Goal: Task Accomplishment & Management: Manage account settings

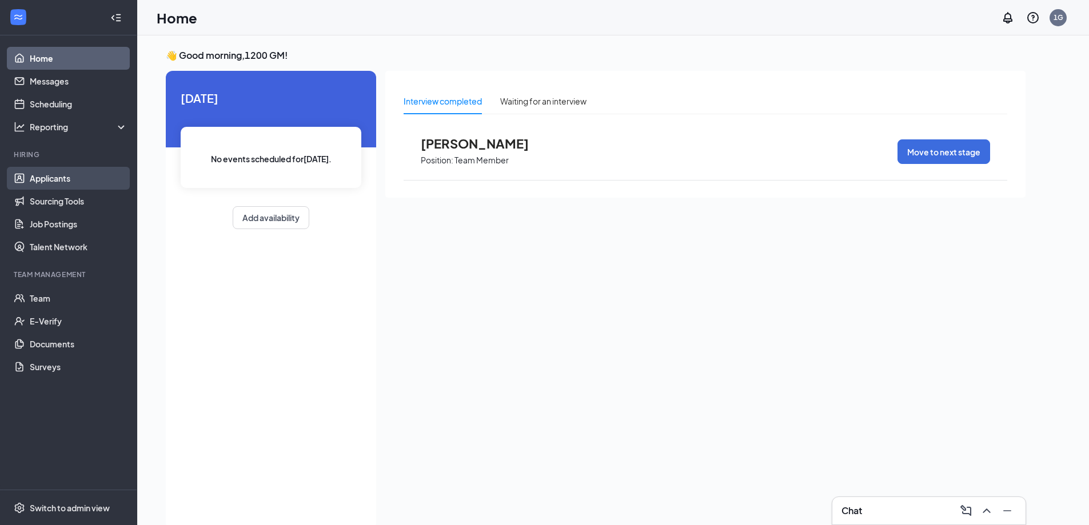
click at [63, 182] on link "Applicants" at bounding box center [79, 178] width 98 height 23
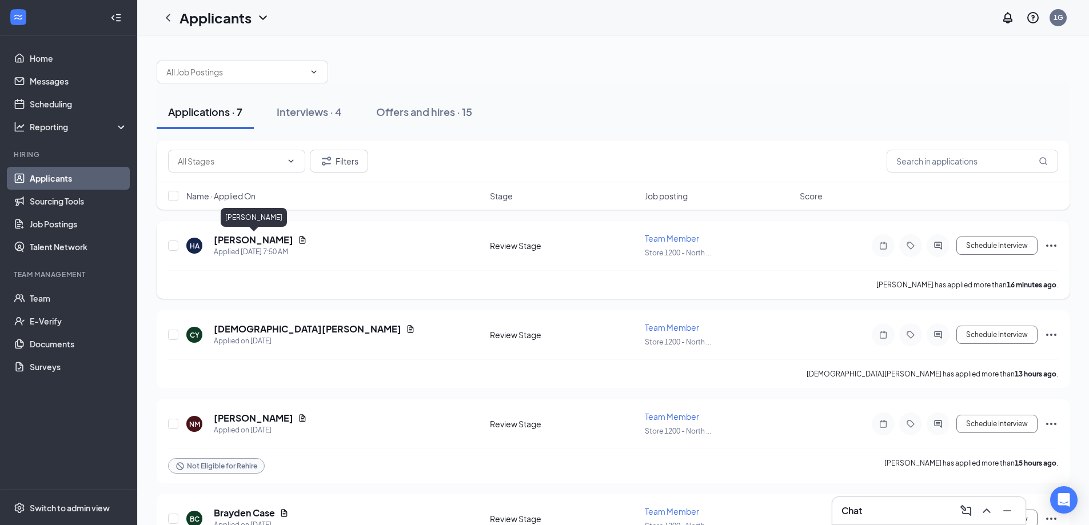
click at [239, 244] on h5 "[PERSON_NAME]" at bounding box center [253, 240] width 79 height 13
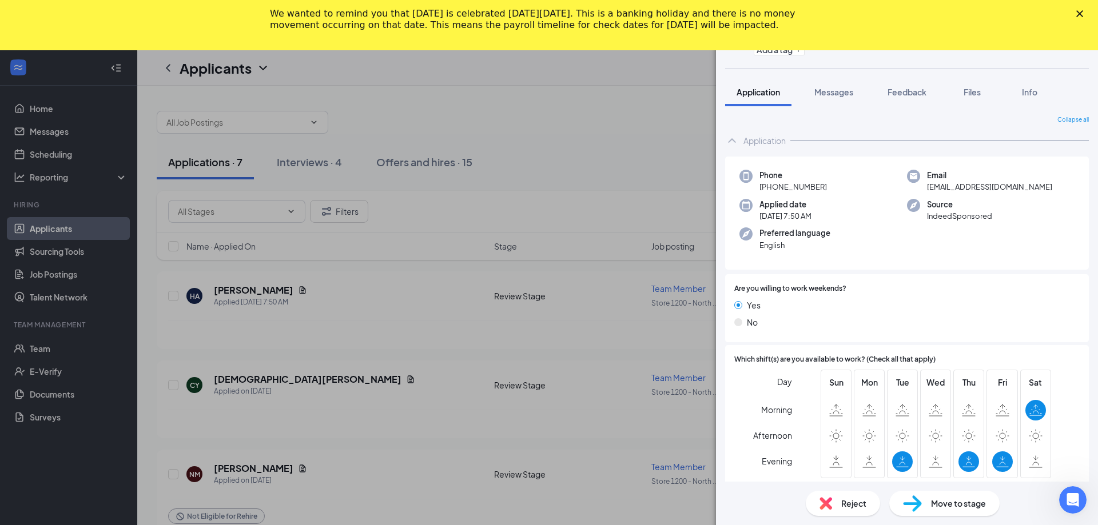
click at [859, 504] on span "Reject" at bounding box center [853, 503] width 25 height 13
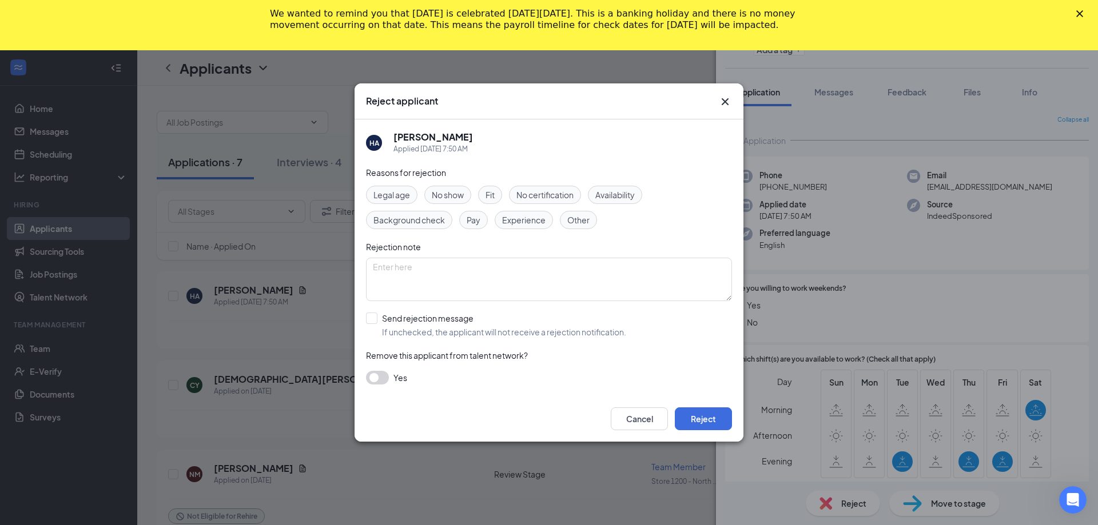
click at [628, 197] on span "Availability" at bounding box center [614, 195] width 39 height 13
click at [692, 413] on button "Reject" at bounding box center [703, 419] width 57 height 23
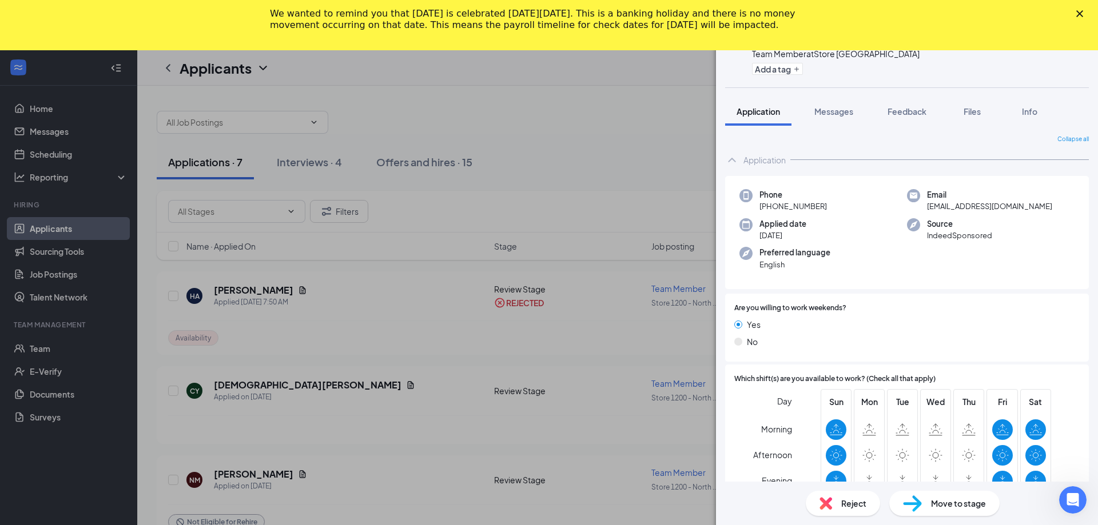
click at [848, 503] on span "Reject" at bounding box center [853, 503] width 25 height 13
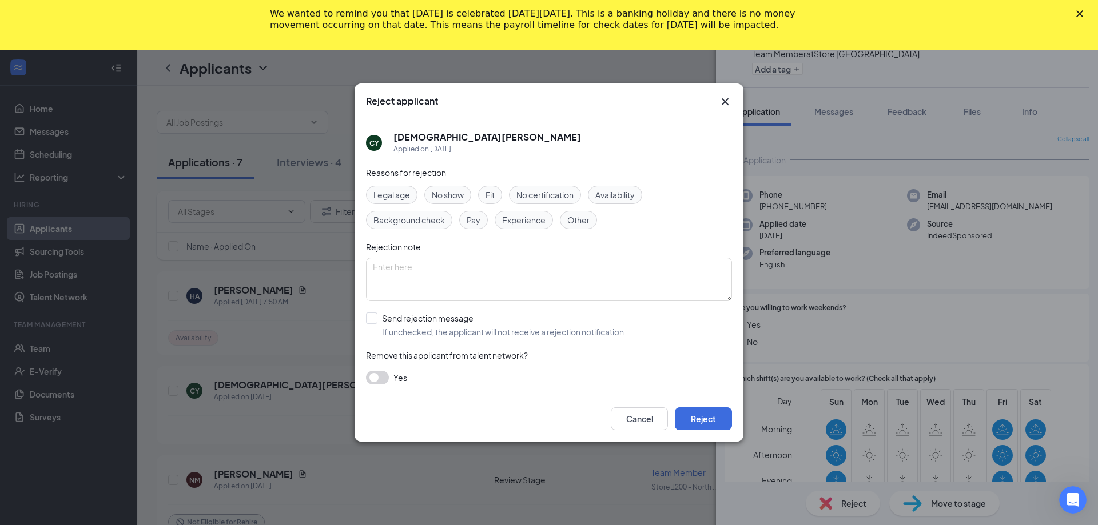
drag, startPoint x: 627, startPoint y: 197, endPoint x: 621, endPoint y: 216, distance: 19.7
click at [627, 199] on span "Availability" at bounding box center [614, 195] width 39 height 13
click at [707, 420] on button "Reject" at bounding box center [703, 419] width 57 height 23
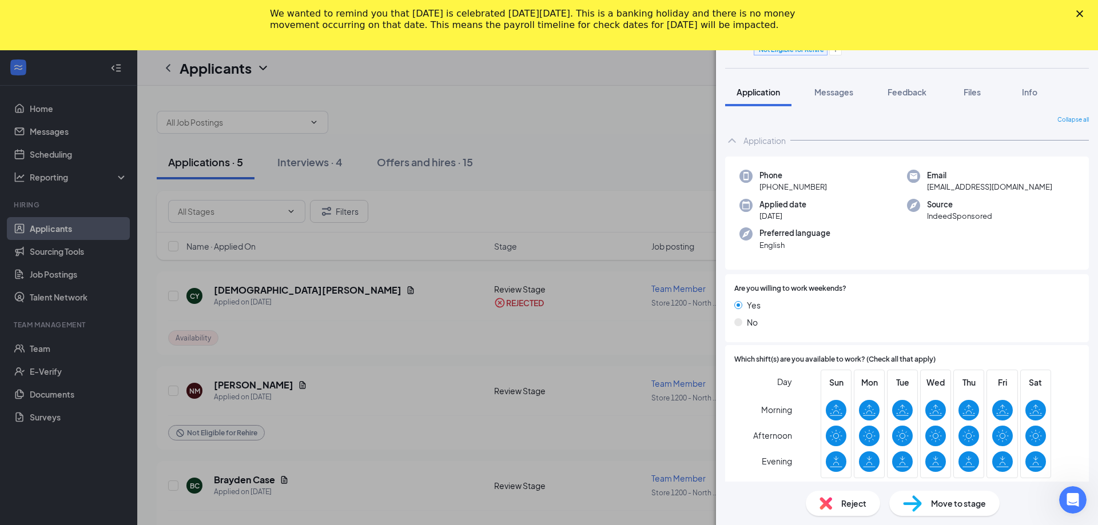
click at [1079, 11] on icon "Close" at bounding box center [1079, 13] width 7 height 7
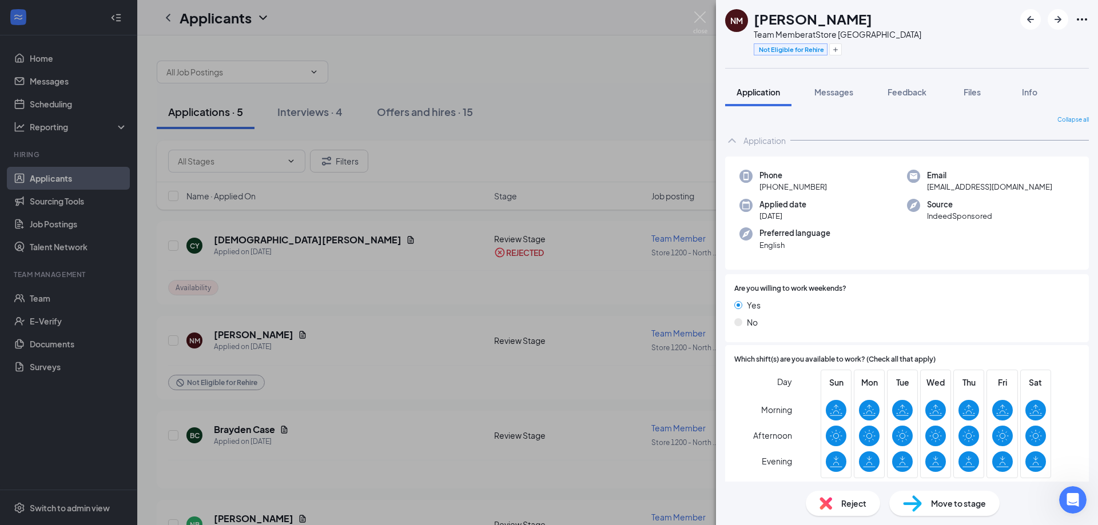
click at [847, 505] on span "Reject" at bounding box center [853, 503] width 25 height 13
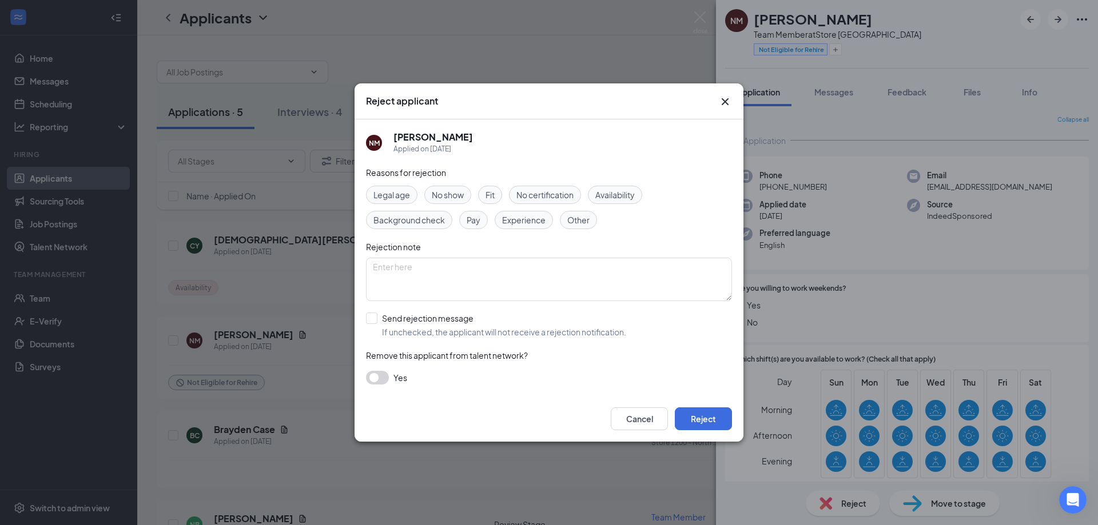
click at [587, 224] on span "Other" at bounding box center [578, 220] width 22 height 13
click at [695, 411] on button "Reject" at bounding box center [703, 419] width 57 height 23
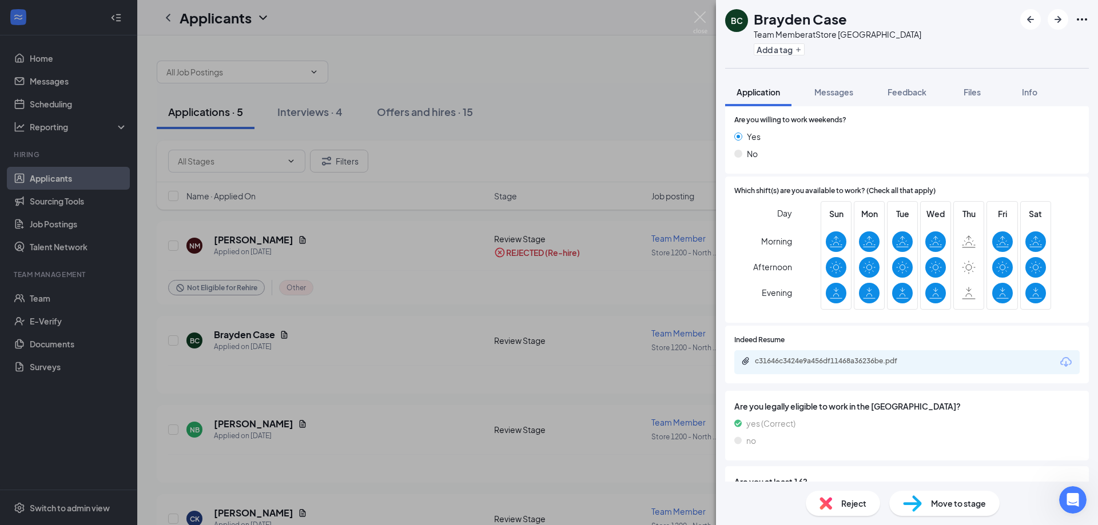
scroll to position [172, 0]
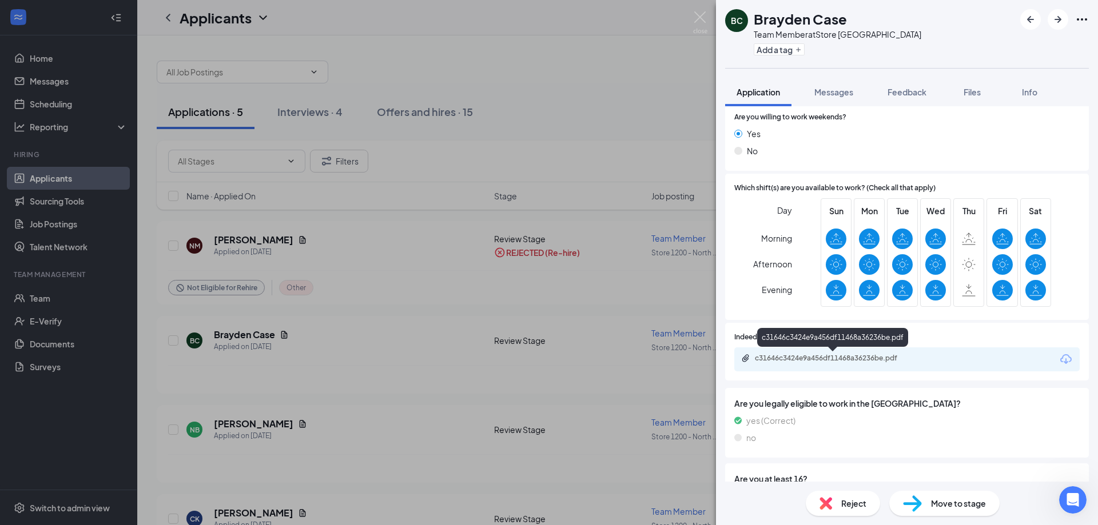
click at [771, 360] on div "c31646c3424e9a456df11468a36236be.pdf" at bounding box center [835, 358] width 160 height 9
click at [477, 342] on div "BC Brayden Case Team Member at Store 1200 - North College Add a tag Application…" at bounding box center [549, 262] width 1098 height 525
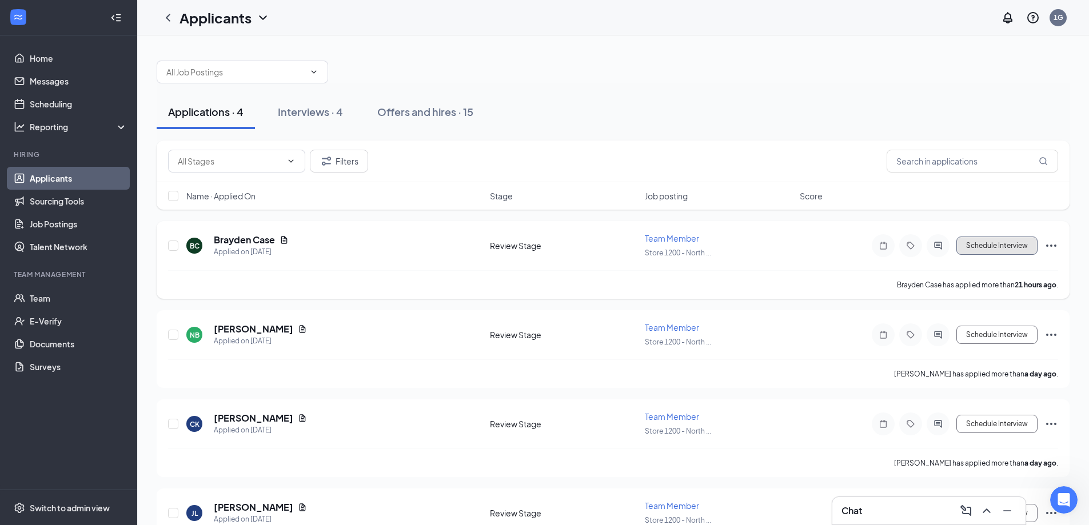
click at [996, 252] on button "Schedule Interview" at bounding box center [996, 246] width 81 height 18
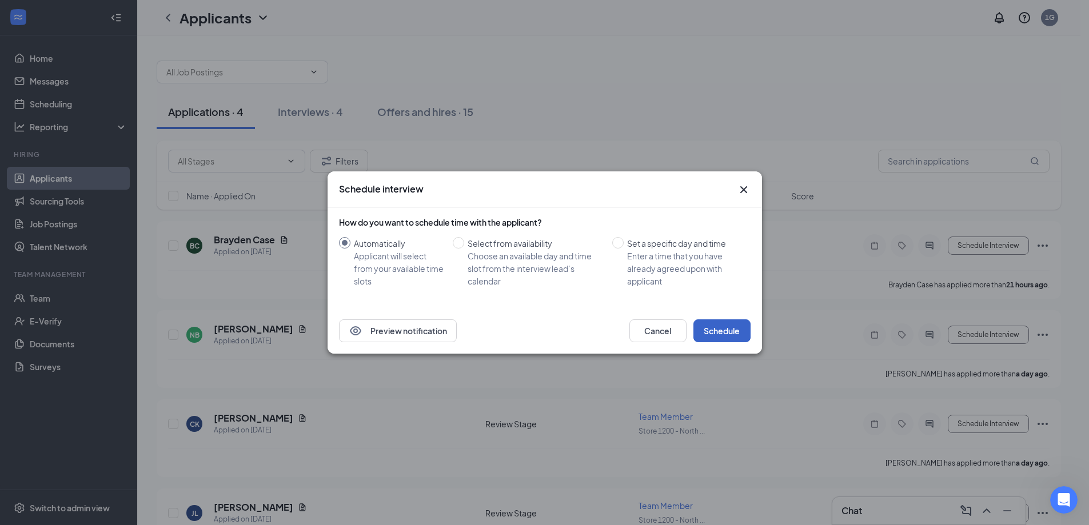
click at [734, 332] on button "Schedule" at bounding box center [721, 331] width 57 height 23
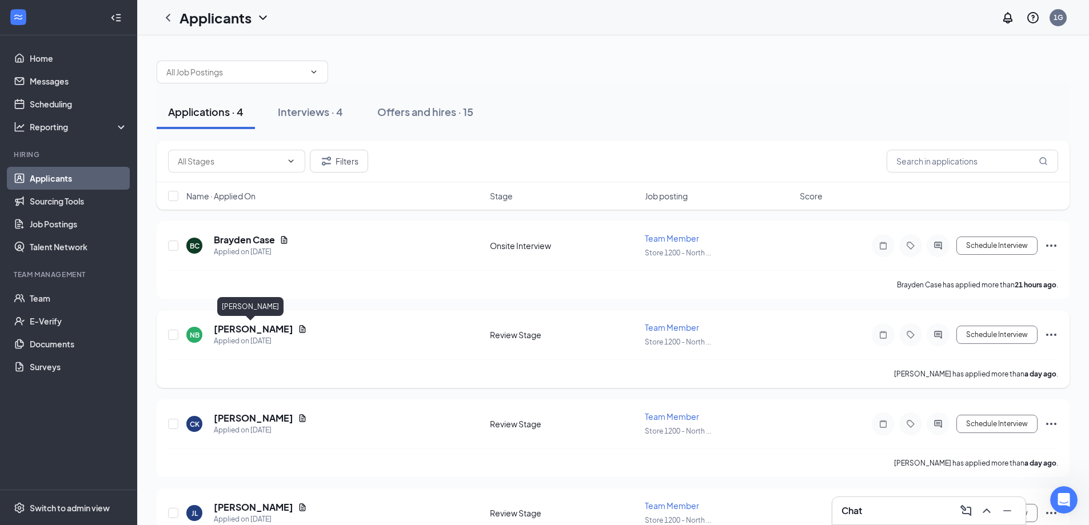
click at [262, 333] on h5 "[PERSON_NAME]" at bounding box center [253, 329] width 79 height 13
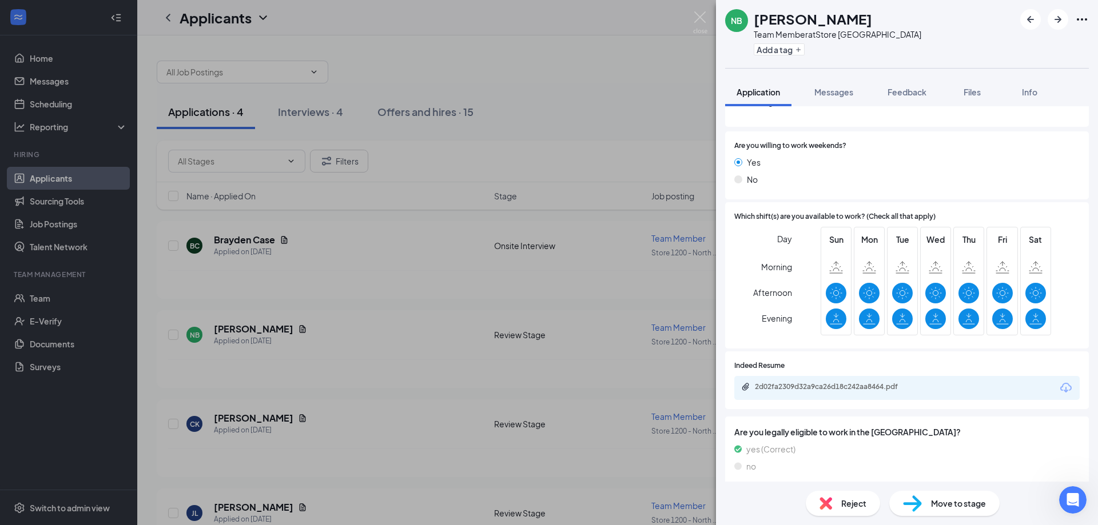
scroll to position [226, 0]
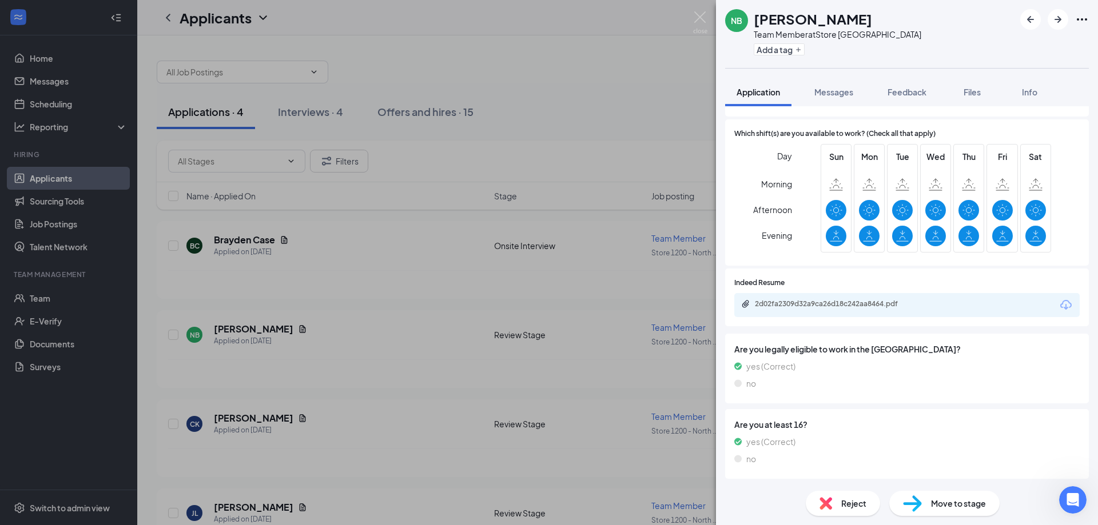
click at [828, 504] on img at bounding box center [825, 503] width 13 height 13
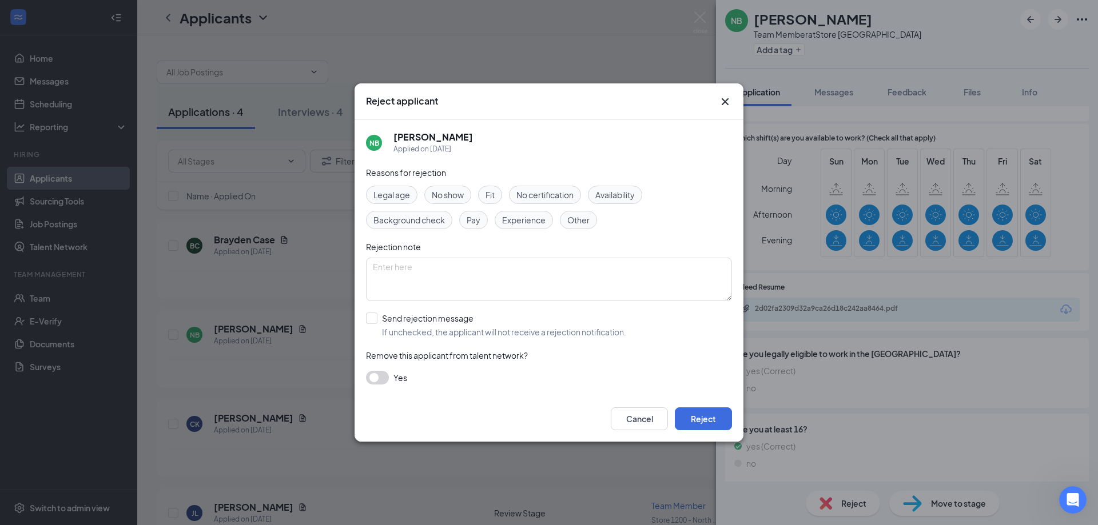
click at [609, 201] on div "Availability" at bounding box center [615, 195] width 54 height 18
click at [699, 419] on button "Reject" at bounding box center [703, 419] width 57 height 23
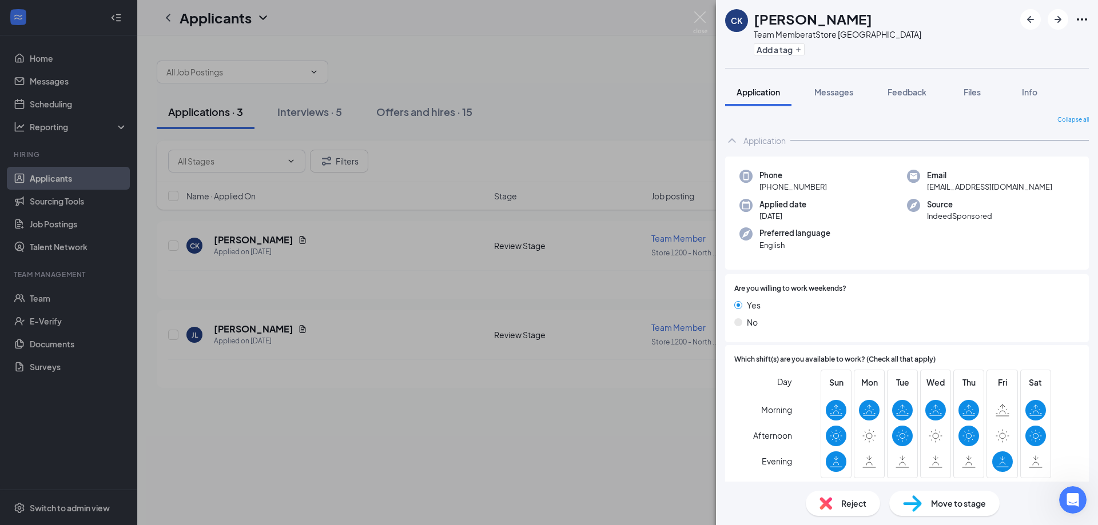
click at [853, 510] on div "Reject" at bounding box center [843, 503] width 74 height 25
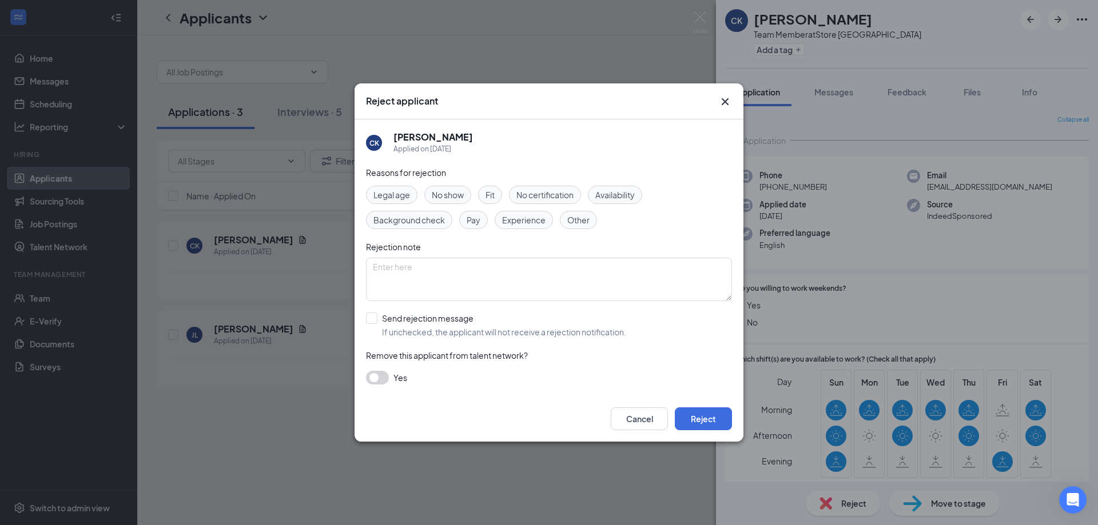
click at [625, 202] on div "Availability" at bounding box center [615, 195] width 54 height 18
click at [710, 419] on button "Reject" at bounding box center [703, 419] width 57 height 23
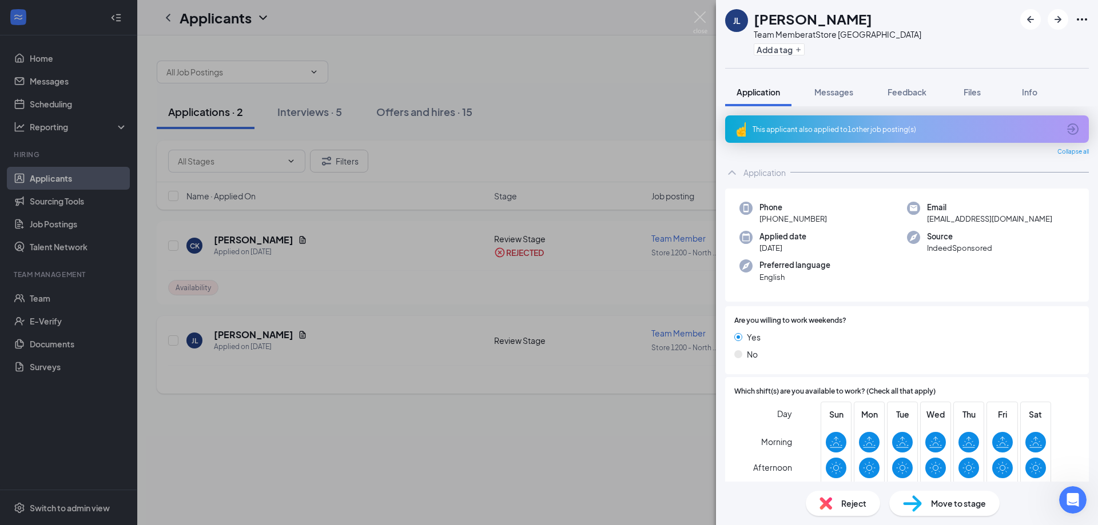
drag, startPoint x: 315, startPoint y: 400, endPoint x: 216, endPoint y: 357, distance: 108.3
click at [316, 400] on div "[PERSON_NAME] Team Member at Store 1200 - [GEOGRAPHIC_DATA] Add a tag Applicati…" at bounding box center [549, 262] width 1098 height 525
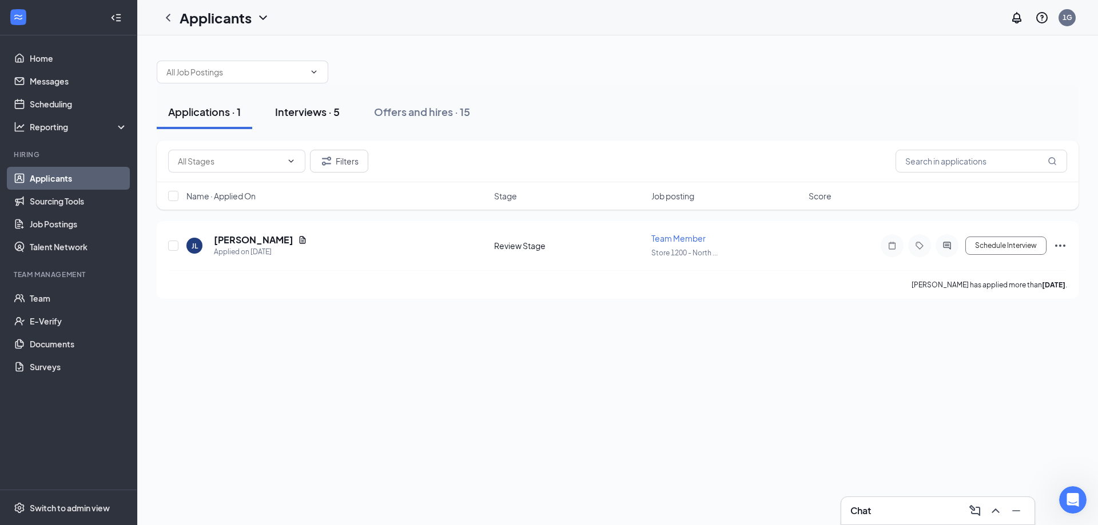
click at [313, 113] on div "Interviews · 5" at bounding box center [307, 112] width 65 height 14
